Goal: Task Accomplishment & Management: Manage account settings

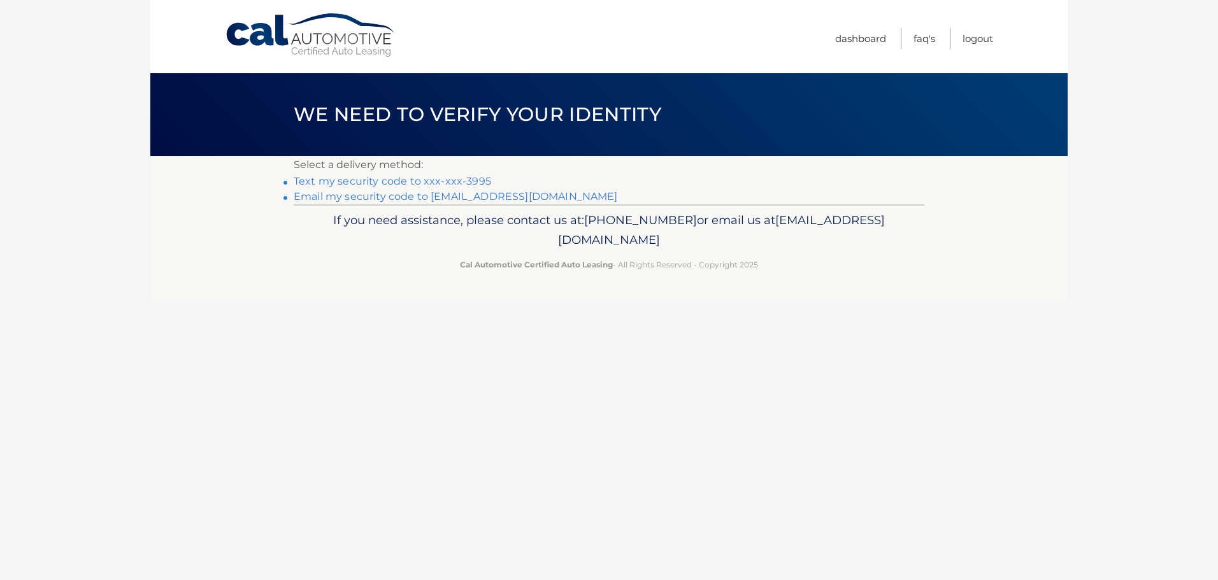
click at [440, 182] on link "Text my security code to xxx-xxx-3995" at bounding box center [392, 181] width 197 height 12
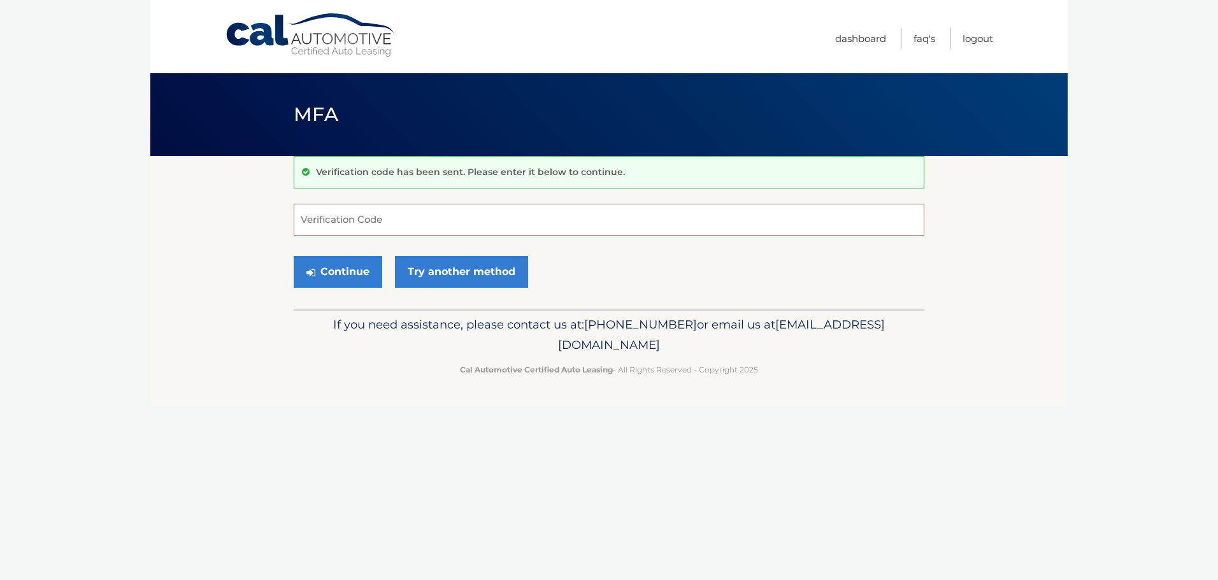
click at [411, 224] on input "Verification Code" at bounding box center [609, 220] width 631 height 32
type input "672465"
click at [294, 256] on button "Continue" at bounding box center [338, 272] width 89 height 32
